Goal: Information Seeking & Learning: Learn about a topic

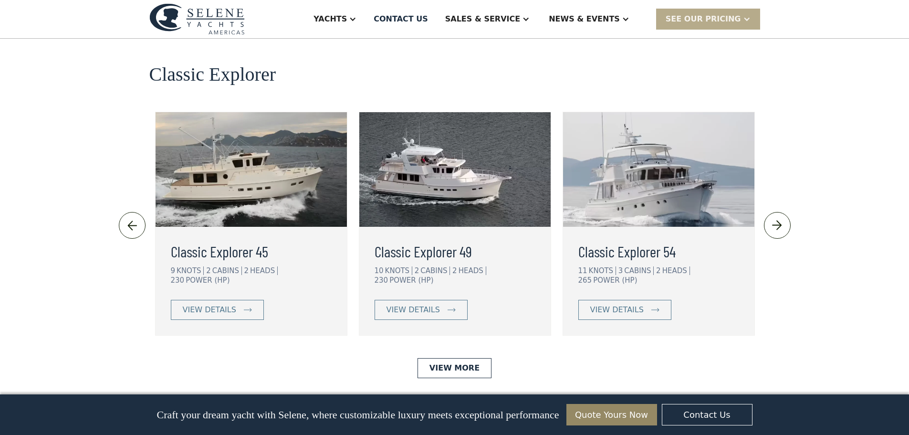
scroll to position [2004, 0]
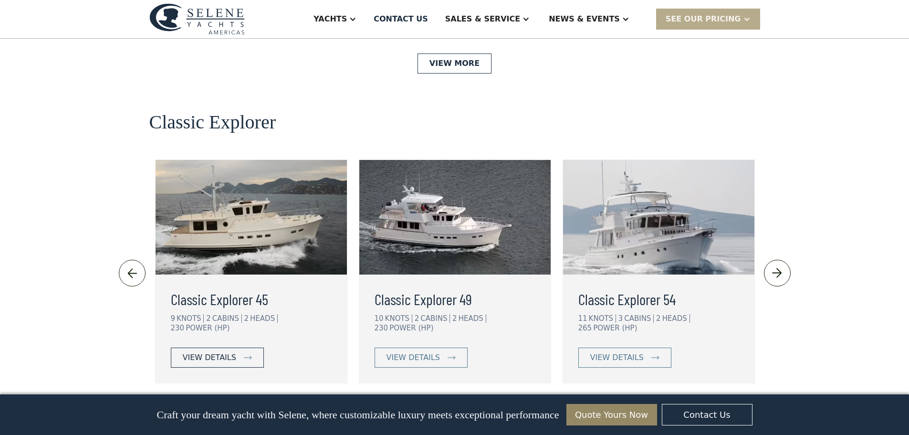
click at [207, 352] on div "view details" at bounding box center [209, 357] width 53 height 11
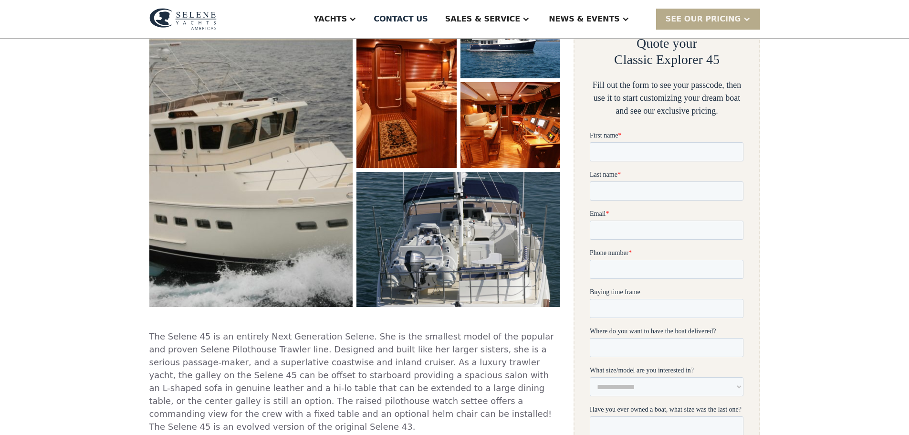
scroll to position [95, 0]
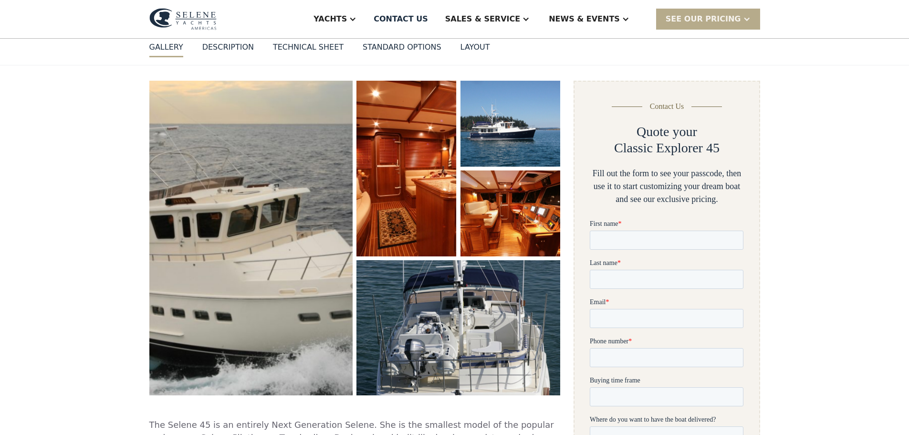
click at [286, 213] on img "open lightbox" at bounding box center [251, 238] width 212 height 328
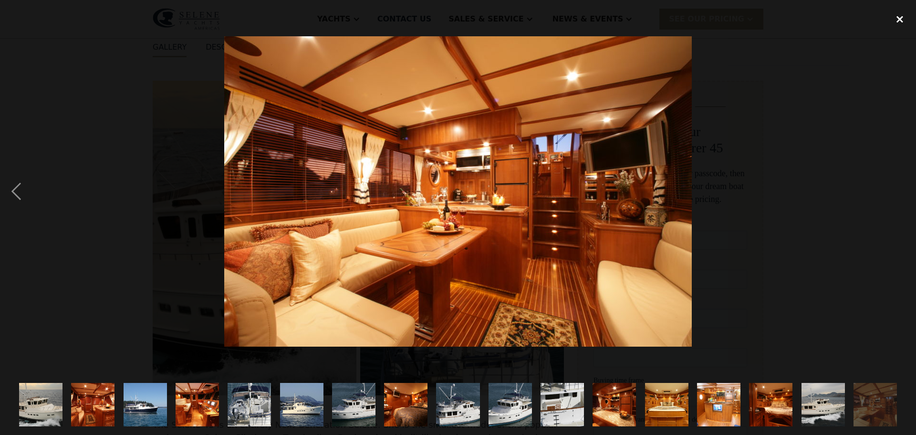
click at [897, 17] on div "close lightbox" at bounding box center [900, 19] width 32 height 21
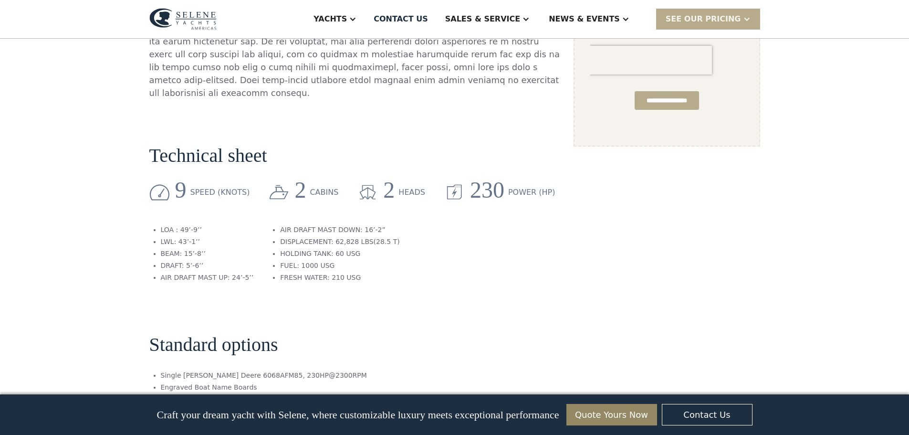
scroll to position [716, 0]
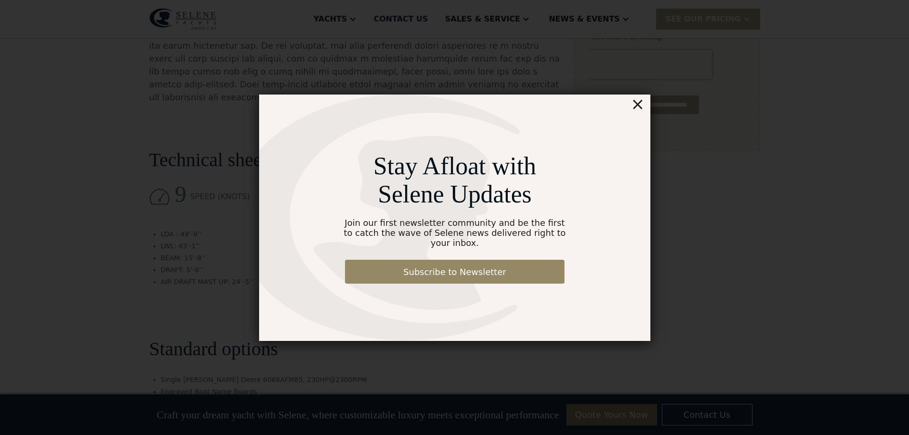
click at [640, 111] on div "×" at bounding box center [637, 103] width 14 height 19
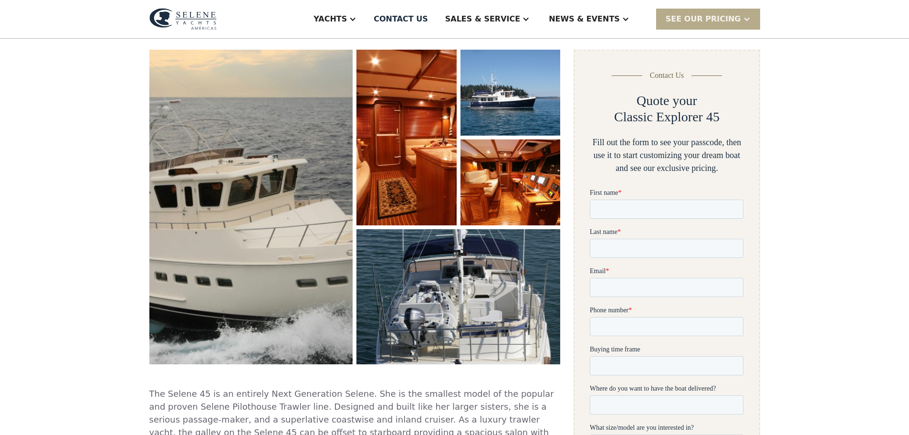
scroll to position [0, 0]
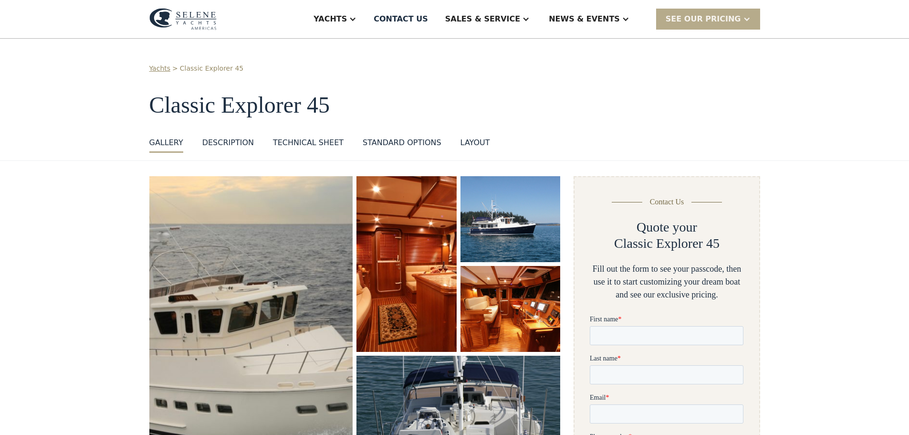
click at [300, 145] on div "Technical sheet" at bounding box center [308, 142] width 71 height 11
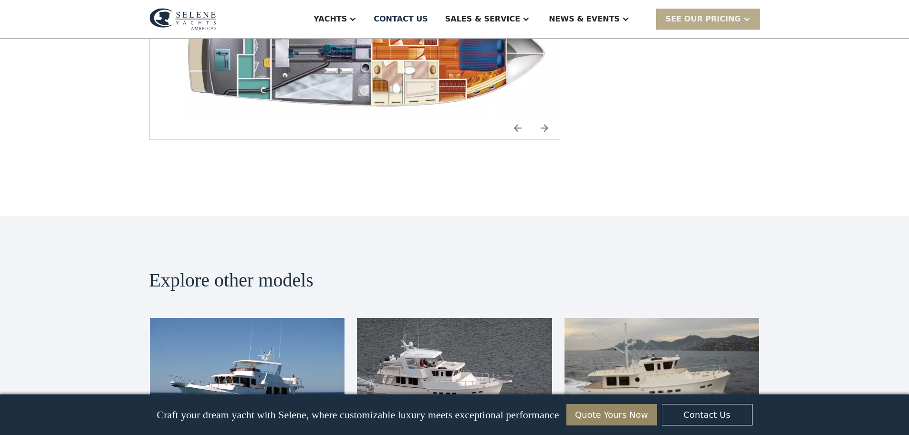
scroll to position [1551, 0]
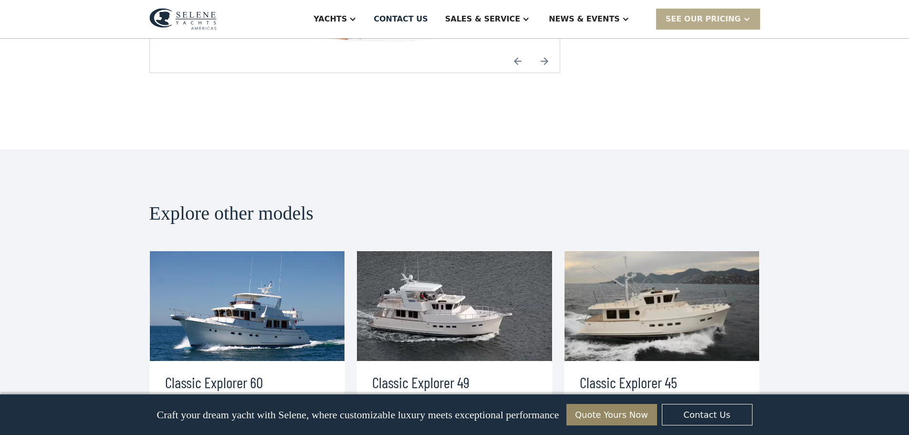
click at [459, 254] on img at bounding box center [454, 306] width 195 height 110
click at [437, 430] on link "view details" at bounding box center [418, 440] width 93 height 20
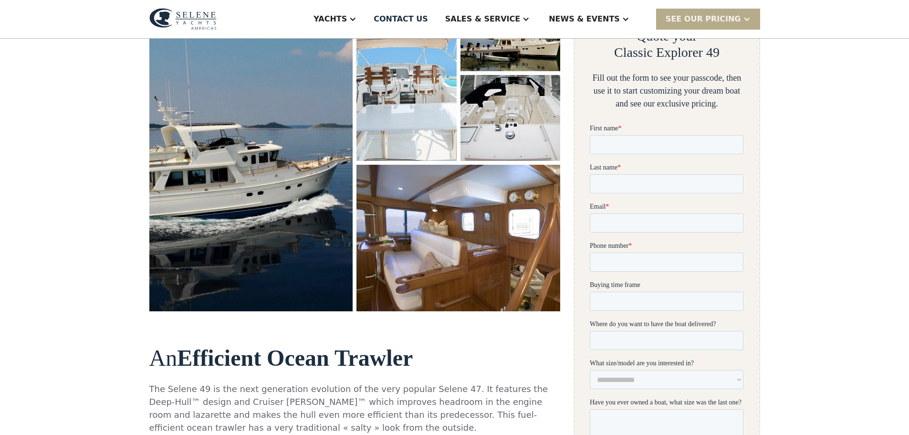
scroll to position [95, 0]
